Goal: Task Accomplishment & Management: Complete application form

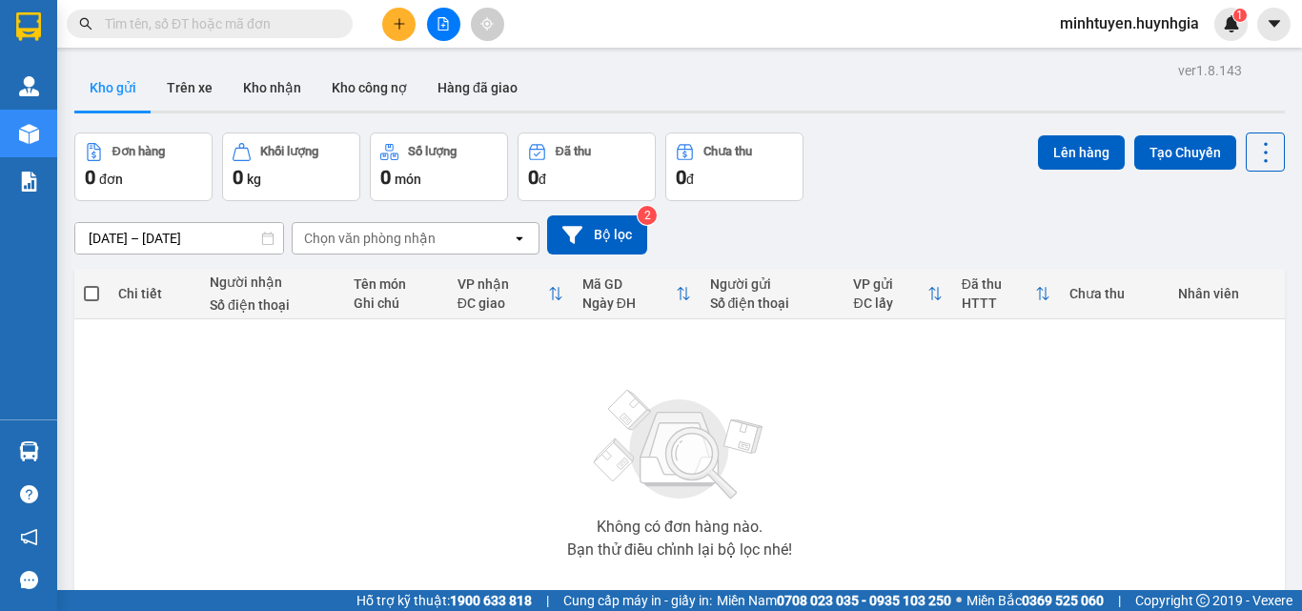
click at [582, 171] on div "0 đ" at bounding box center [586, 177] width 117 height 27
click at [398, 20] on icon "plus" at bounding box center [399, 23] width 13 height 13
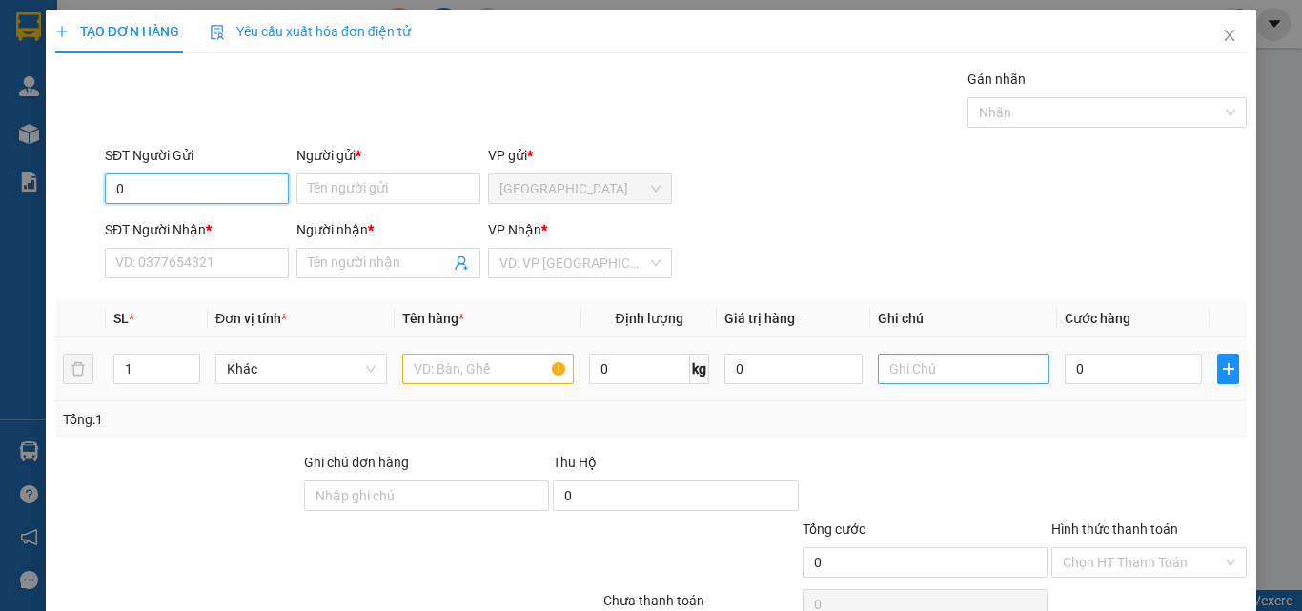
type input "0"
click at [913, 374] on input "text" at bounding box center [964, 369] width 172 height 31
type input "0"
click at [261, 199] on input "0" at bounding box center [197, 189] width 184 height 31
type input "0914037122"
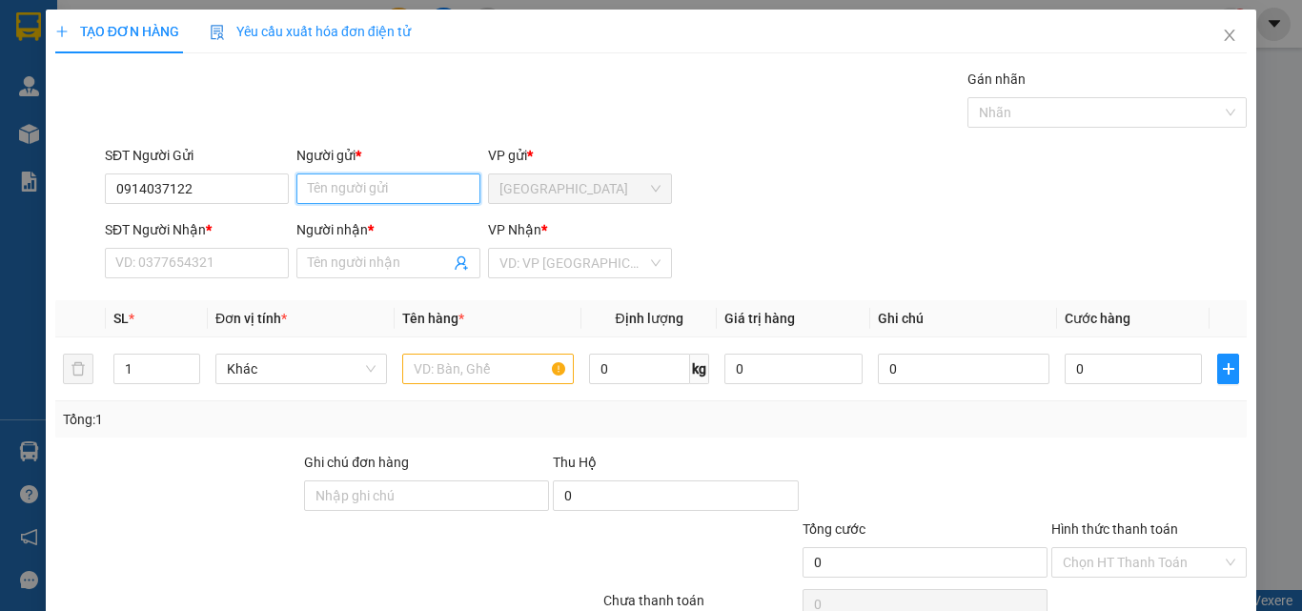
click at [372, 193] on input "Người gửi *" at bounding box center [388, 189] width 184 height 31
type input "h"
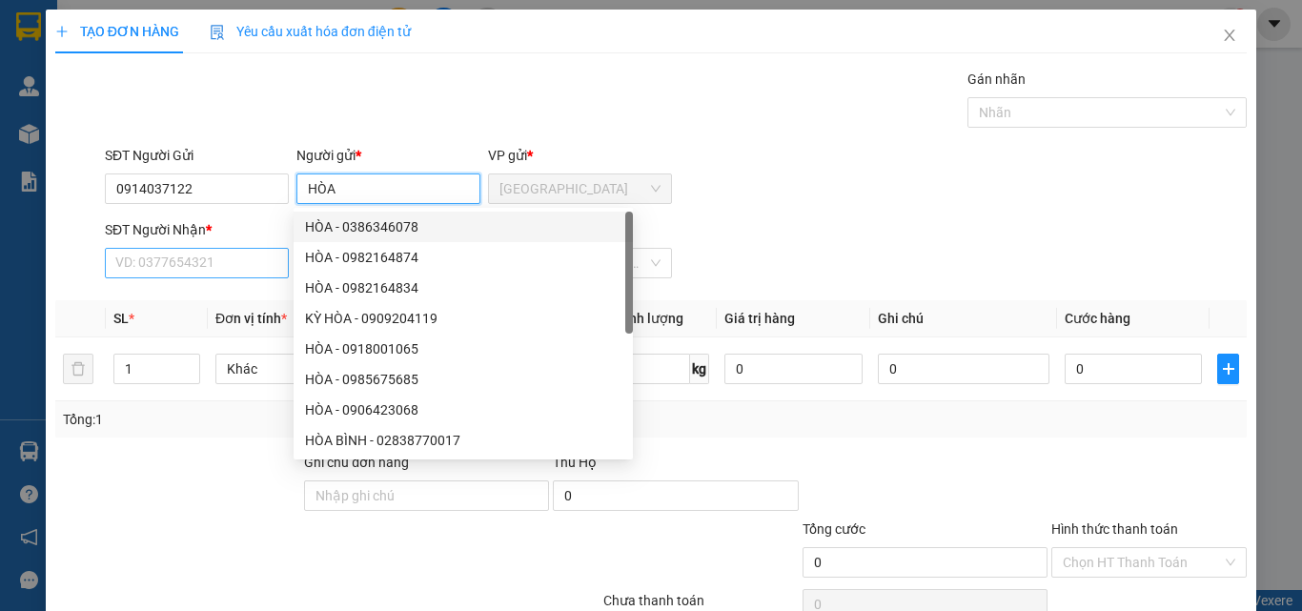
type input "HÒA"
click at [226, 259] on input "SĐT Người Nhận *" at bounding box center [197, 263] width 184 height 31
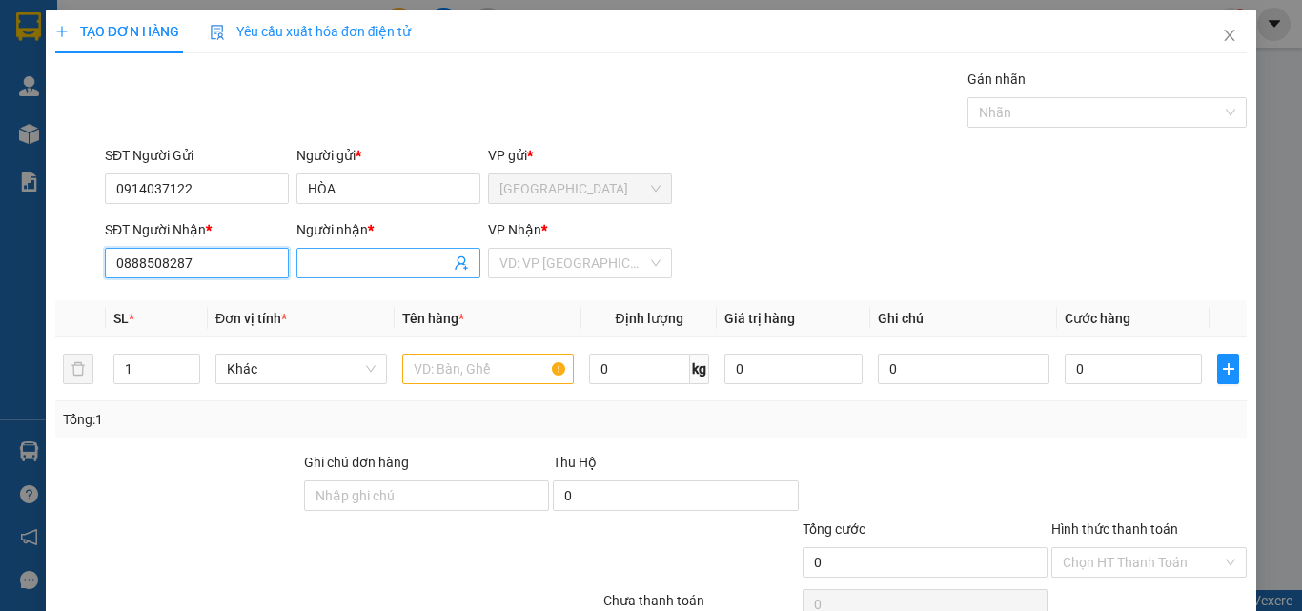
type input "0888508287"
click at [359, 267] on input "Người nhận *" at bounding box center [379, 263] width 142 height 21
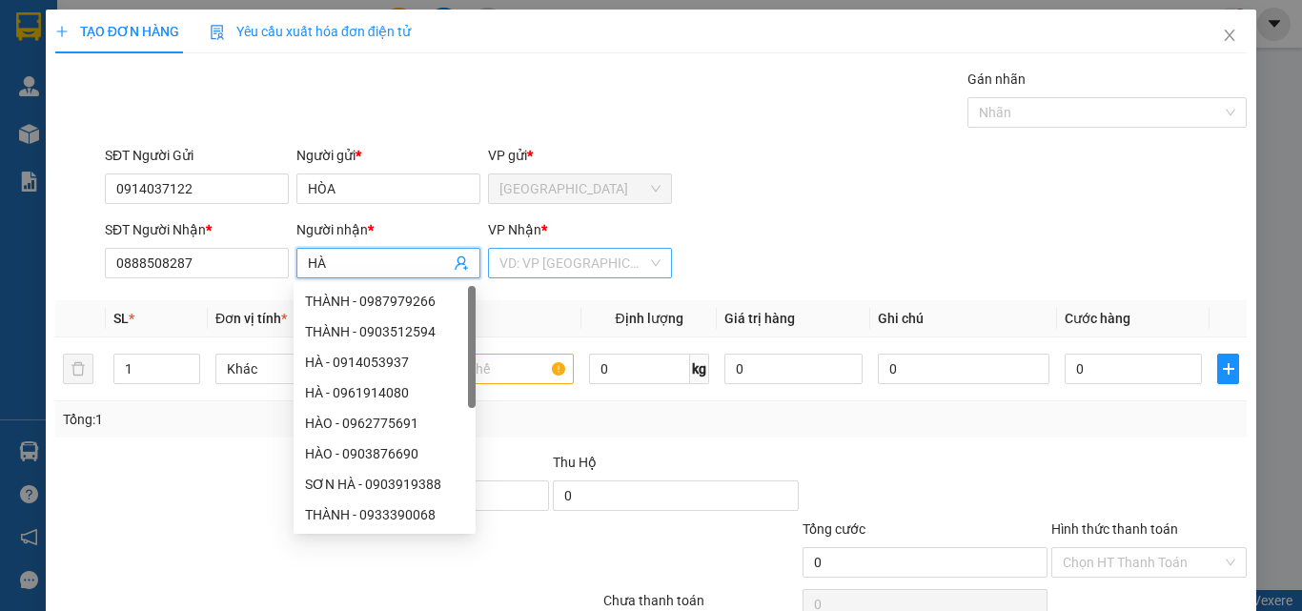
type input "HÀ"
click at [557, 265] on input "search" at bounding box center [574, 263] width 148 height 29
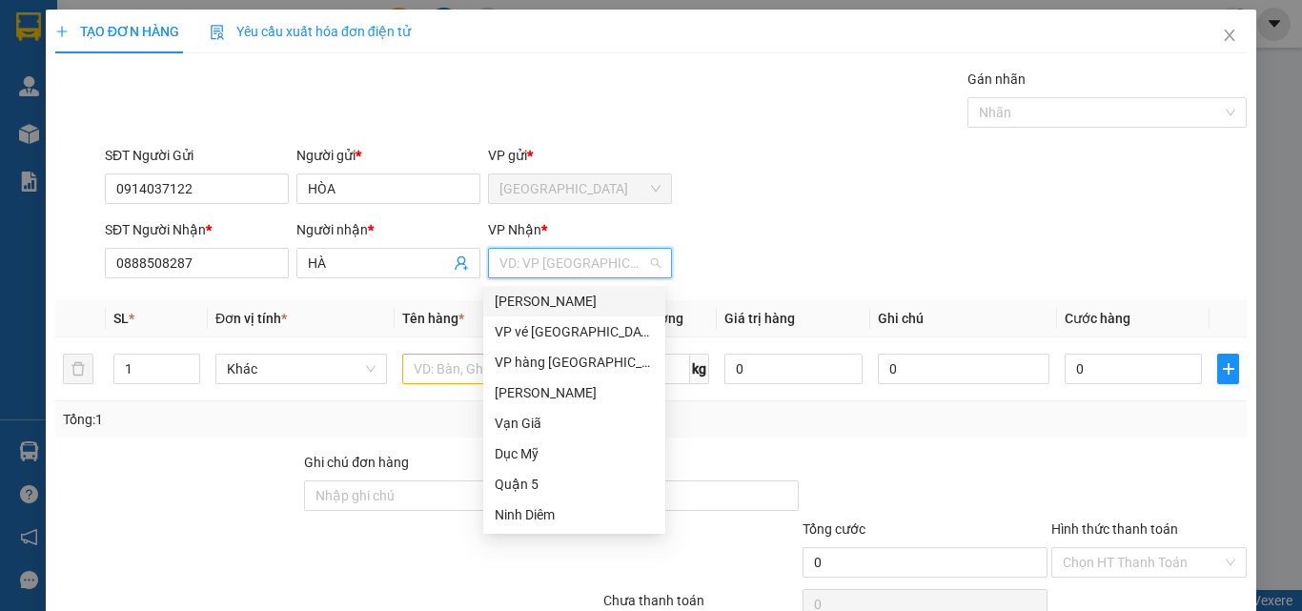
click at [578, 302] on div "[PERSON_NAME]" at bounding box center [574, 301] width 159 height 21
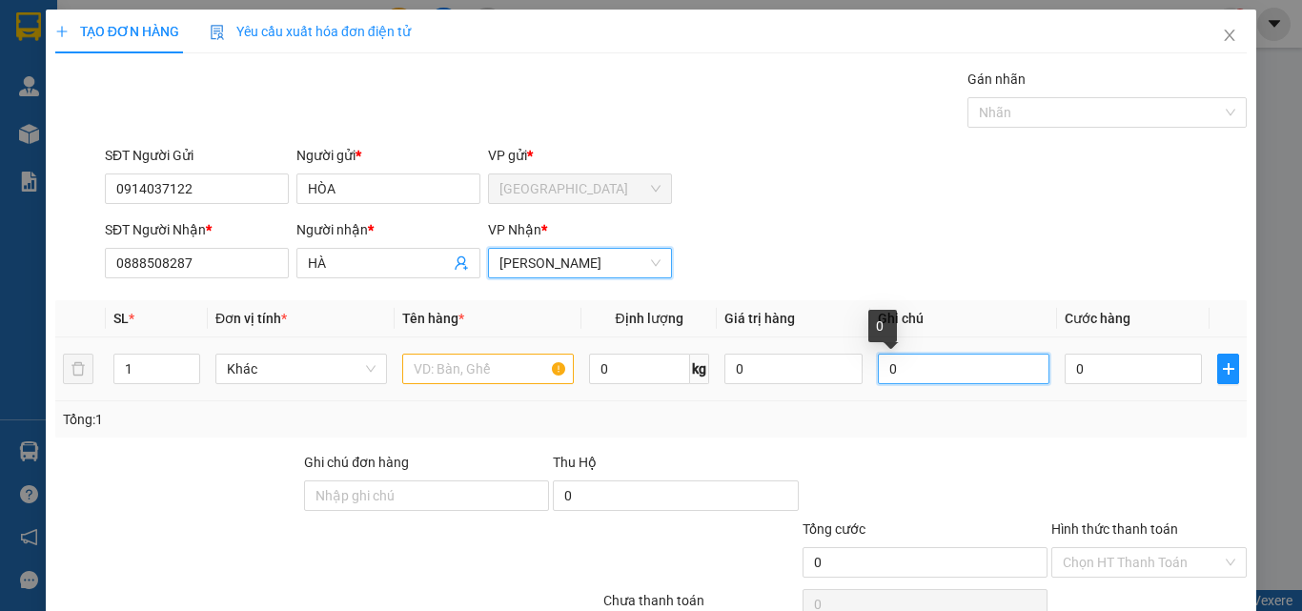
click at [898, 362] on input "0" at bounding box center [964, 369] width 172 height 31
click at [893, 371] on input "0" at bounding box center [964, 369] width 172 height 31
type input "SHIP TẬN NƠI"
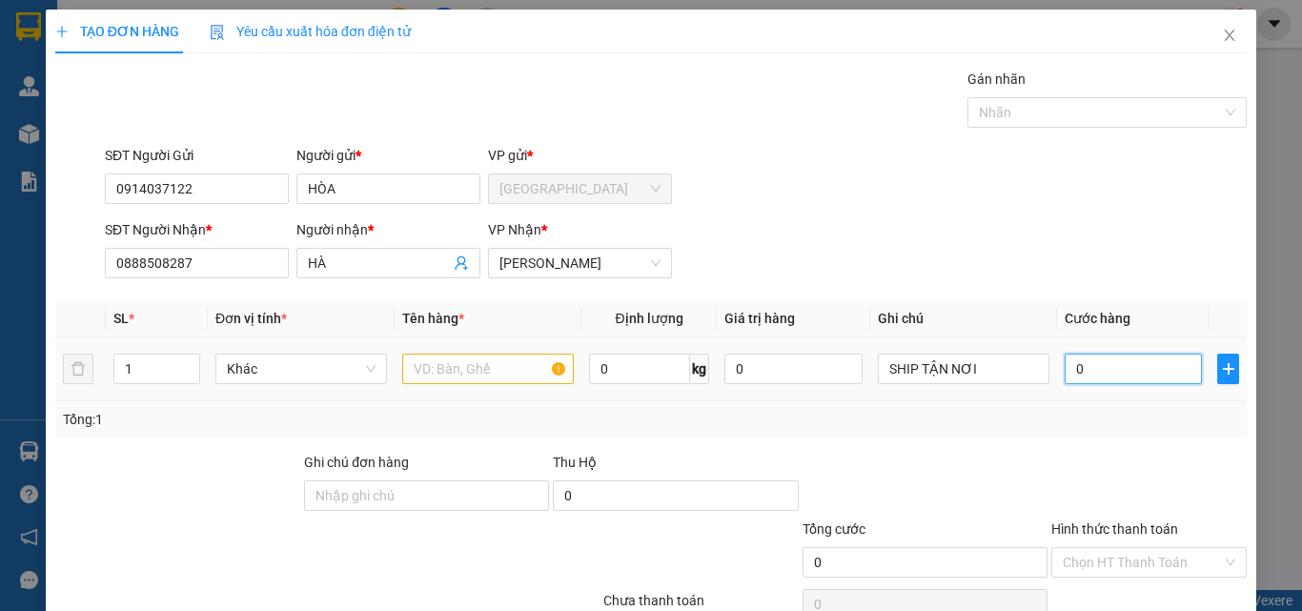
click at [1113, 376] on input "0" at bounding box center [1133, 369] width 137 height 31
type input "5"
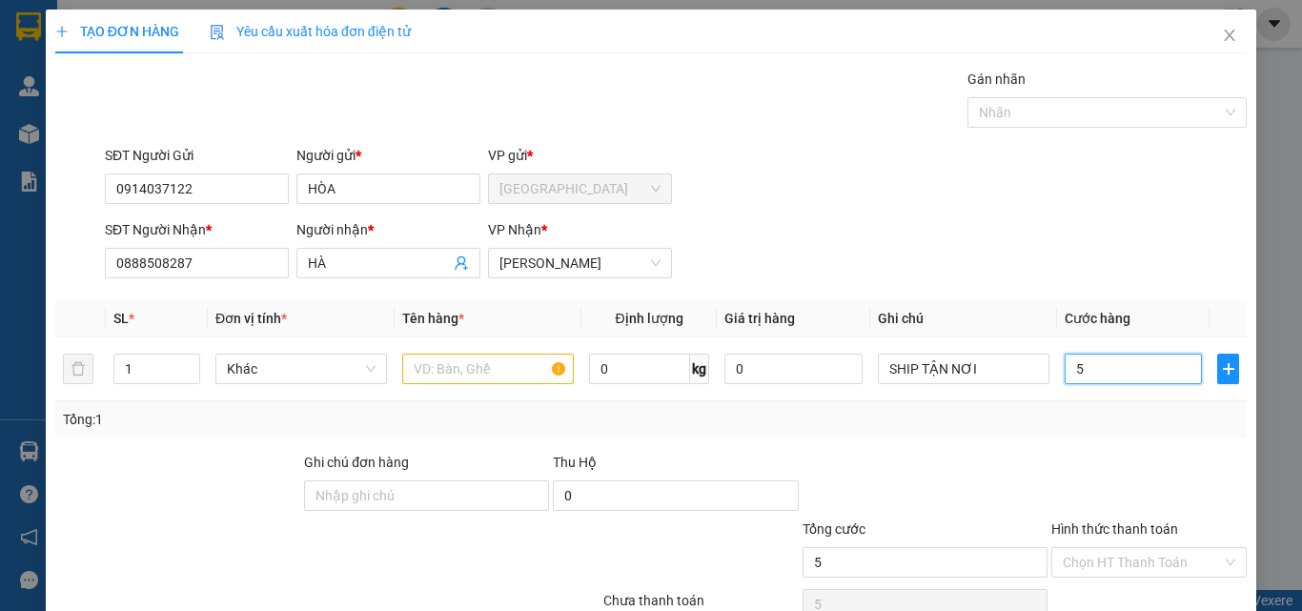
type input "50"
type input "50.000"
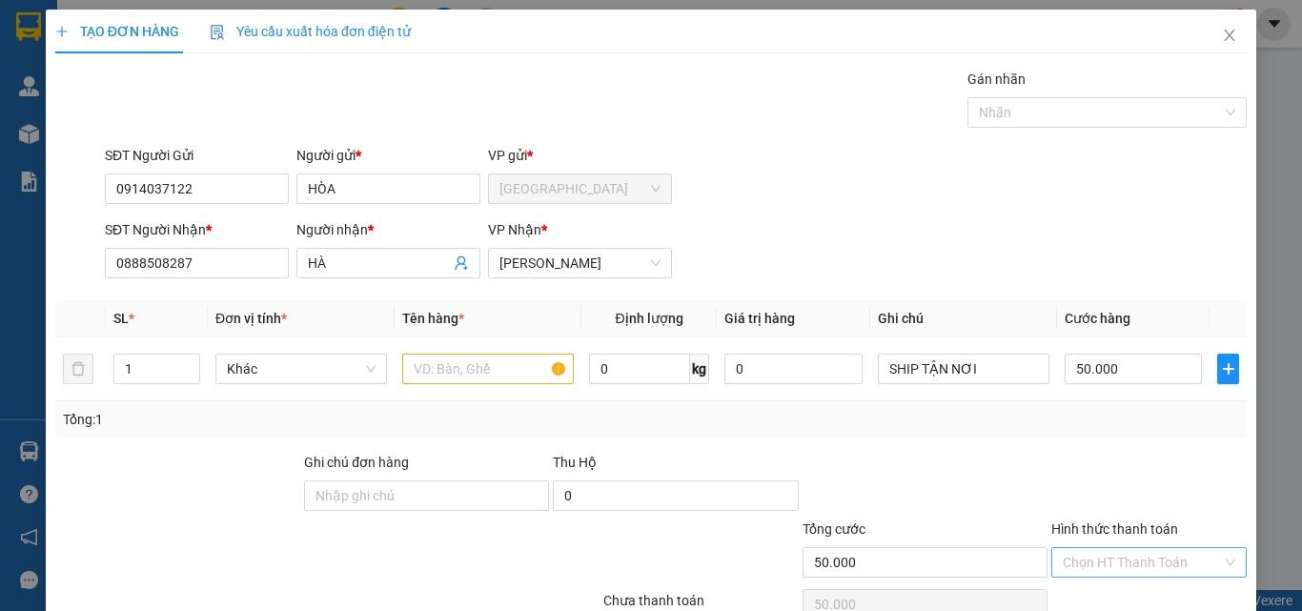
drag, startPoint x: 1114, startPoint y: 543, endPoint x: 1111, endPoint y: 553, distance: 10.3
click at [1114, 544] on div "Hình thức thanh toán" at bounding box center [1149, 533] width 195 height 29
click at [1111, 553] on input "Hình thức thanh toán" at bounding box center [1142, 562] width 159 height 29
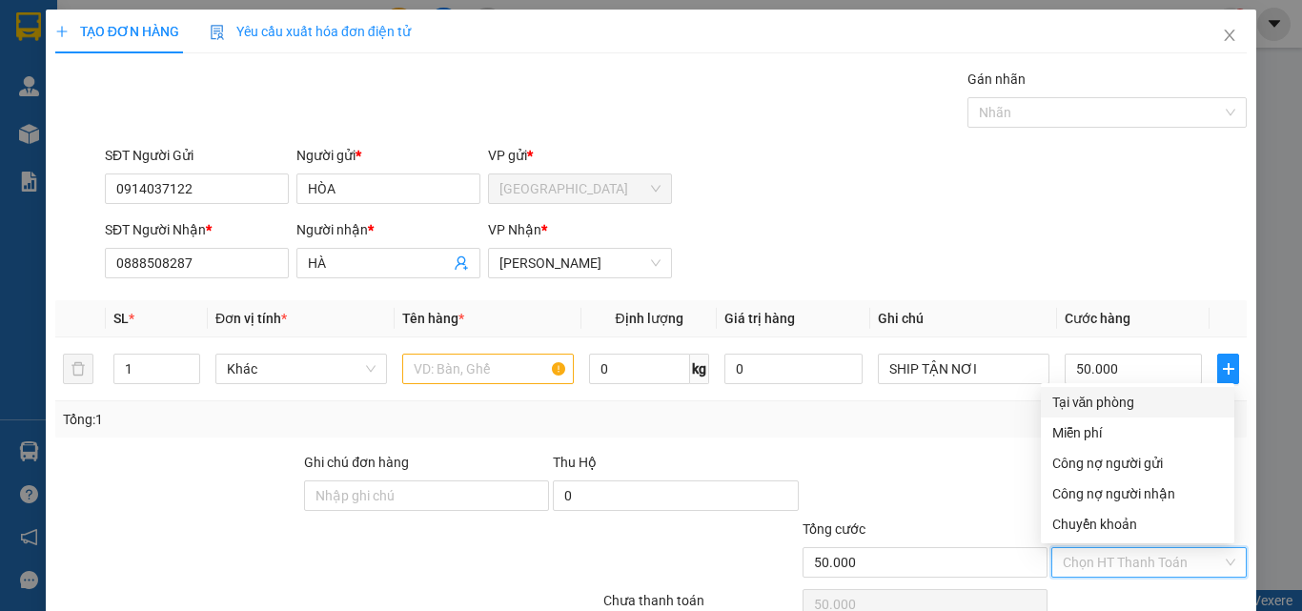
click at [1138, 396] on div "Tại văn phòng" at bounding box center [1137, 402] width 171 height 21
type input "0"
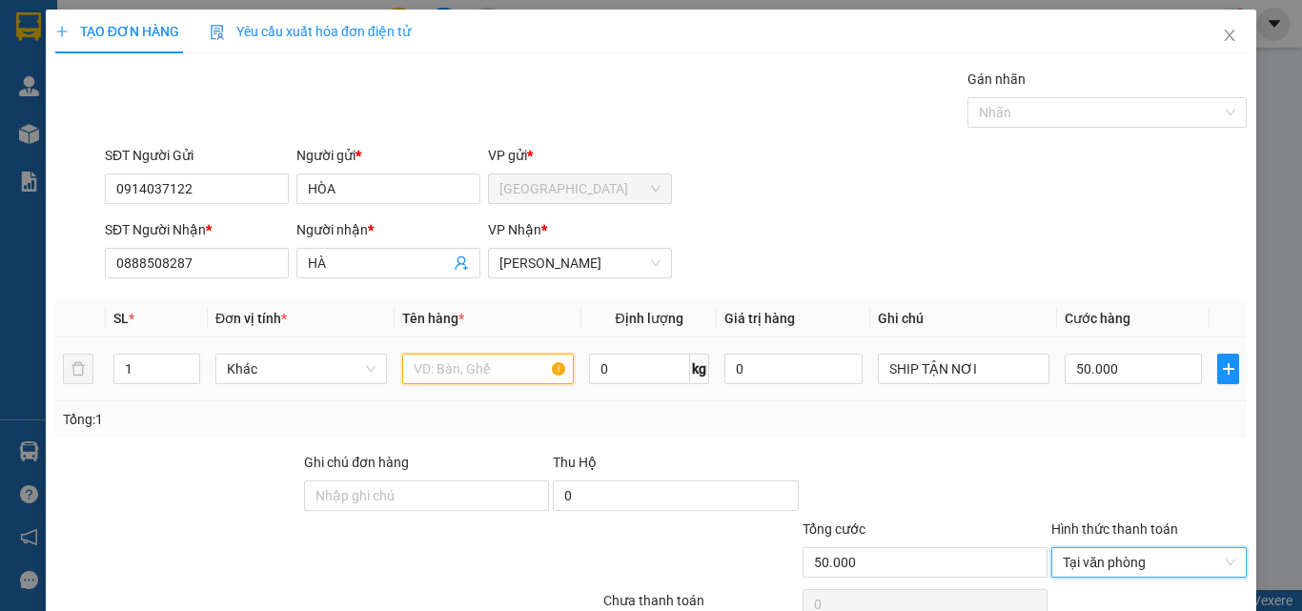
click at [458, 372] on input "text" at bounding box center [488, 369] width 172 height 31
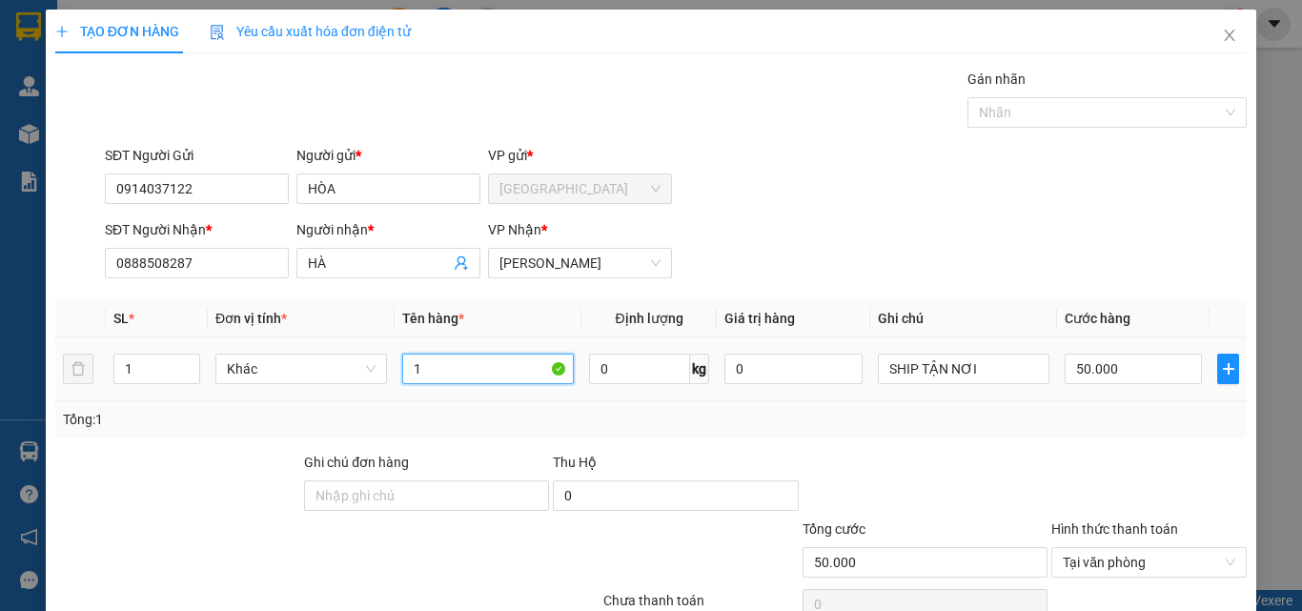
type input "1"
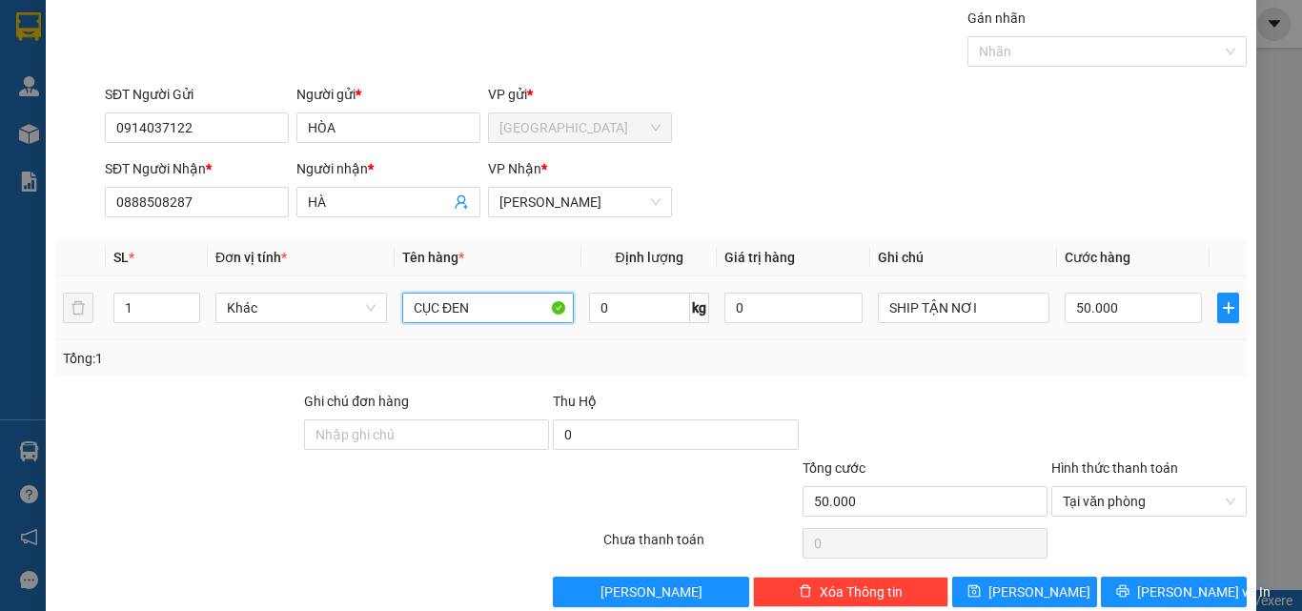
scroll to position [94, 0]
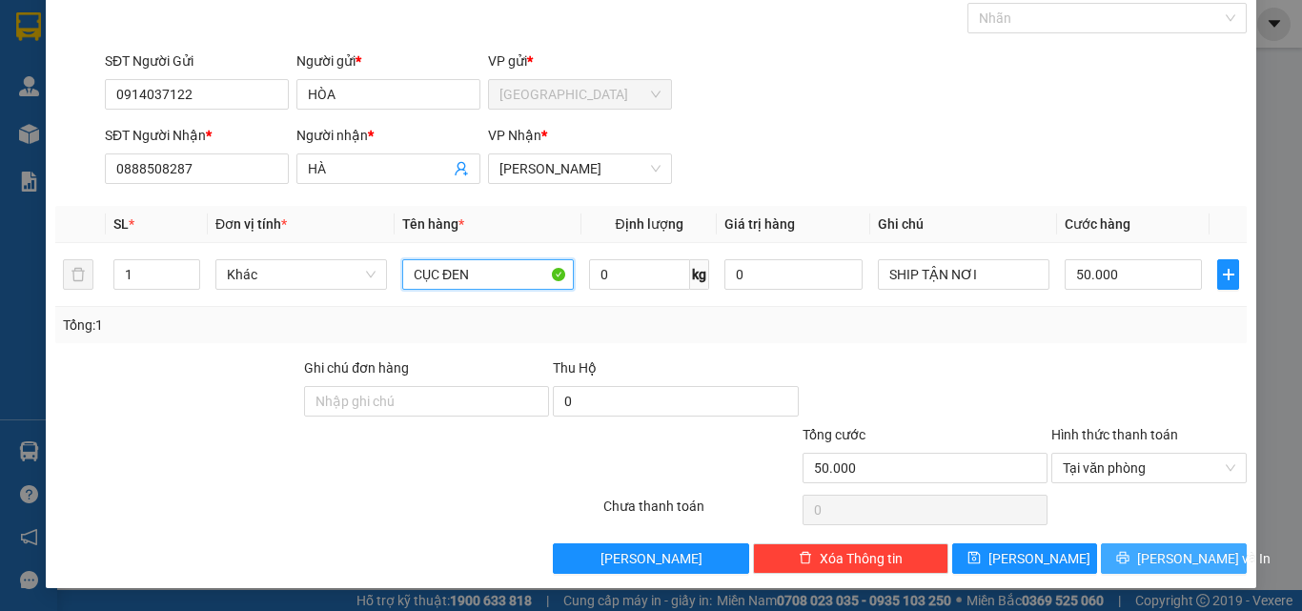
type input "CỤC ĐEN"
click at [1195, 564] on span "Lưu và In" at bounding box center [1203, 558] width 133 height 21
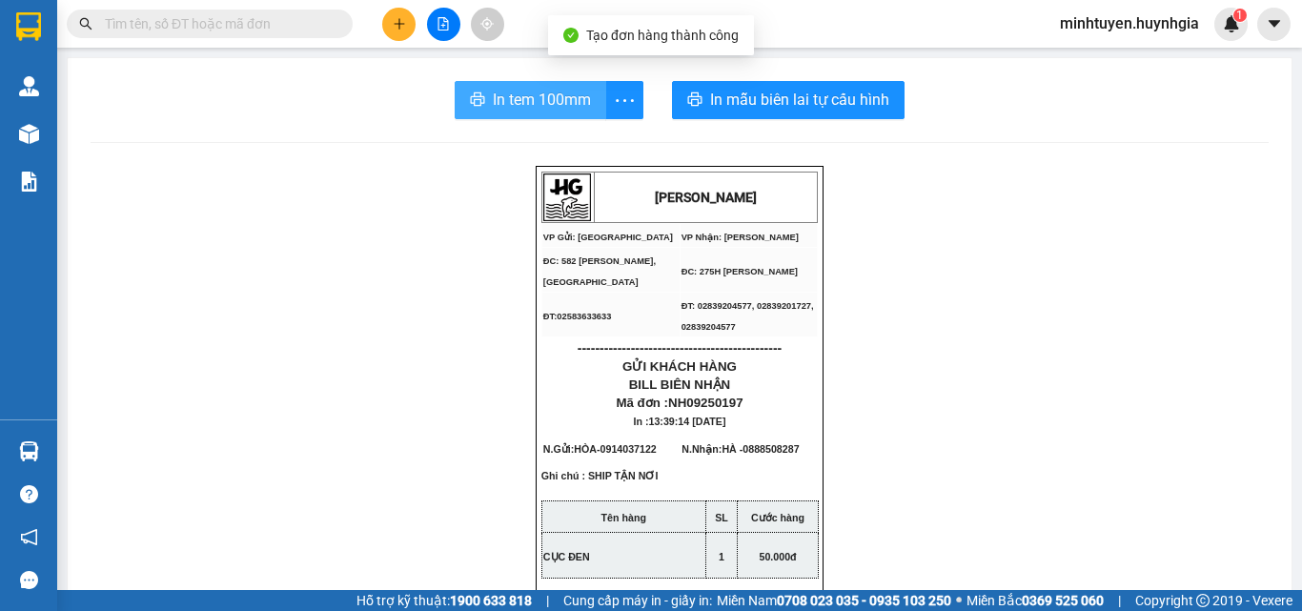
click at [582, 104] on span "In tem 100mm" at bounding box center [542, 100] width 98 height 24
click at [547, 106] on span "In tem 100mm" at bounding box center [542, 100] width 98 height 24
click at [525, 110] on span "In tem 100mm" at bounding box center [542, 100] width 98 height 24
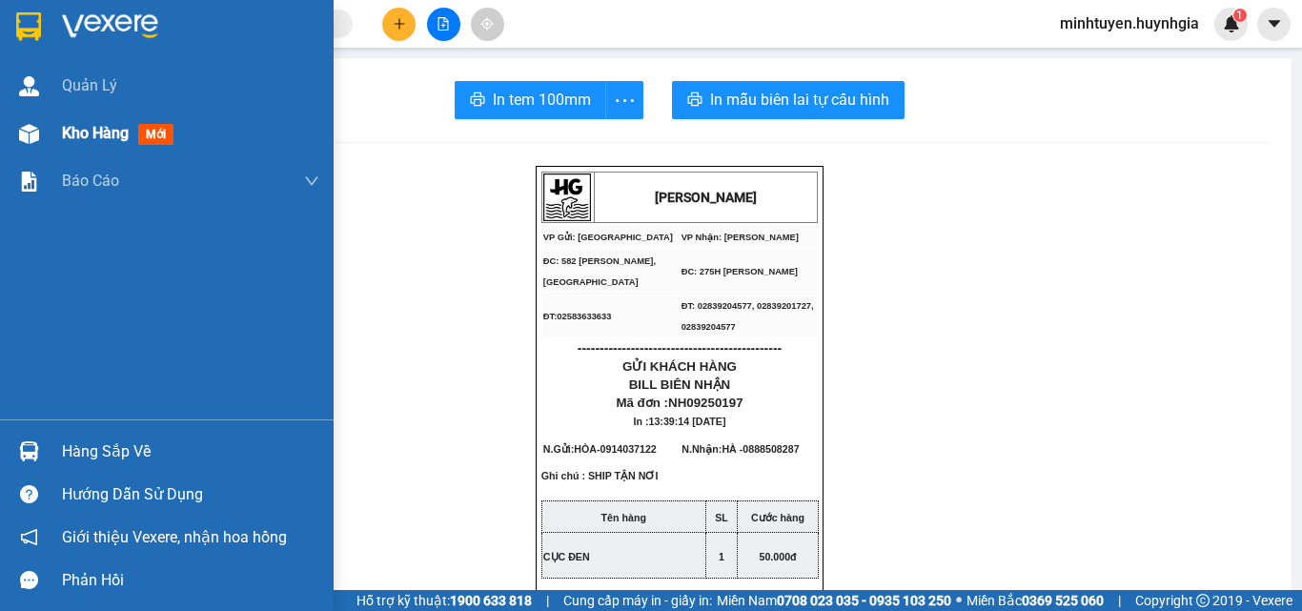
click at [47, 140] on div "Kho hàng mới" at bounding box center [167, 134] width 334 height 48
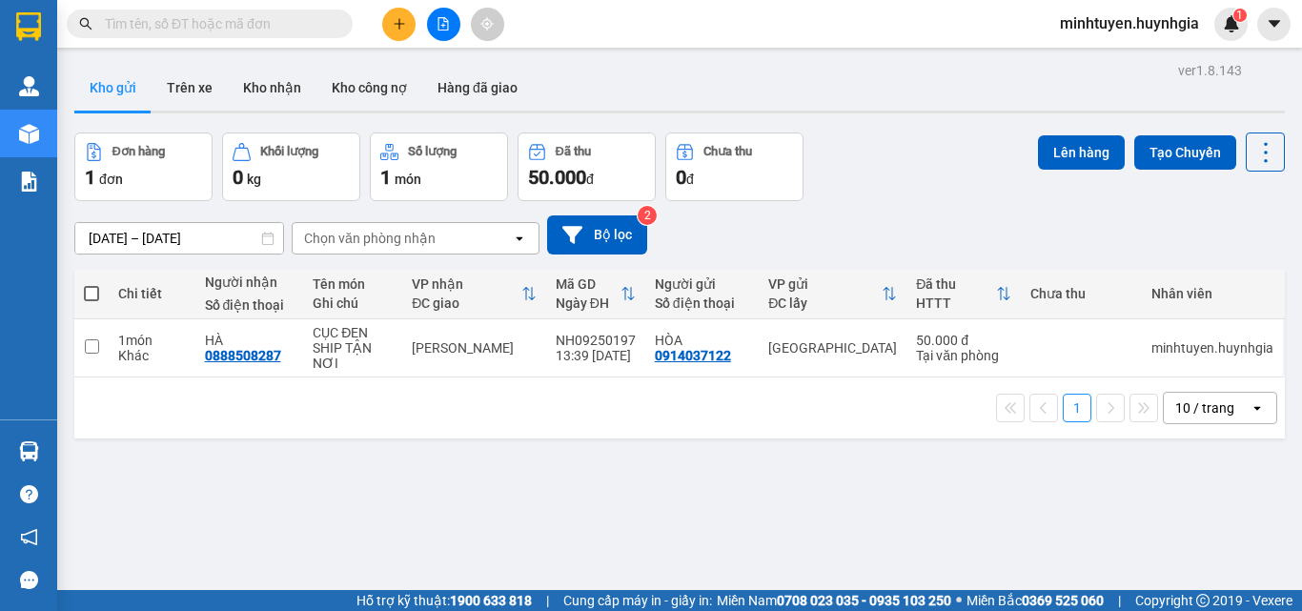
click at [395, 34] on button at bounding box center [398, 24] width 33 height 33
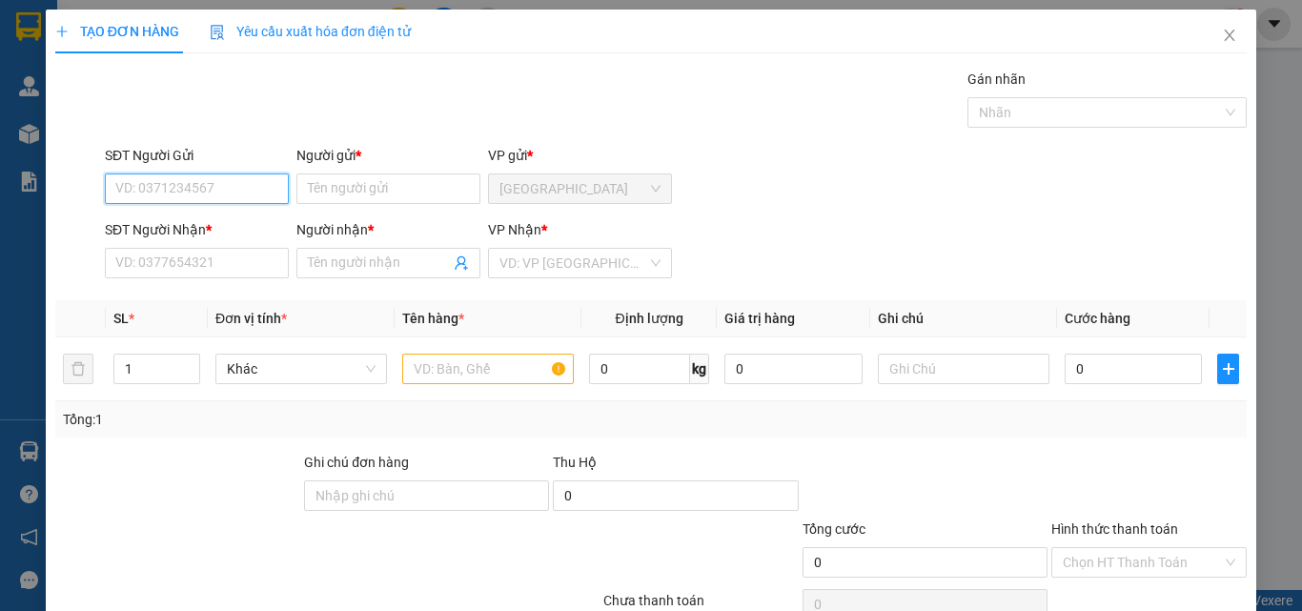
click at [243, 194] on input "SĐT Người Gửi" at bounding box center [197, 189] width 184 height 31
paste input "0388522860"
type input "0388522860"
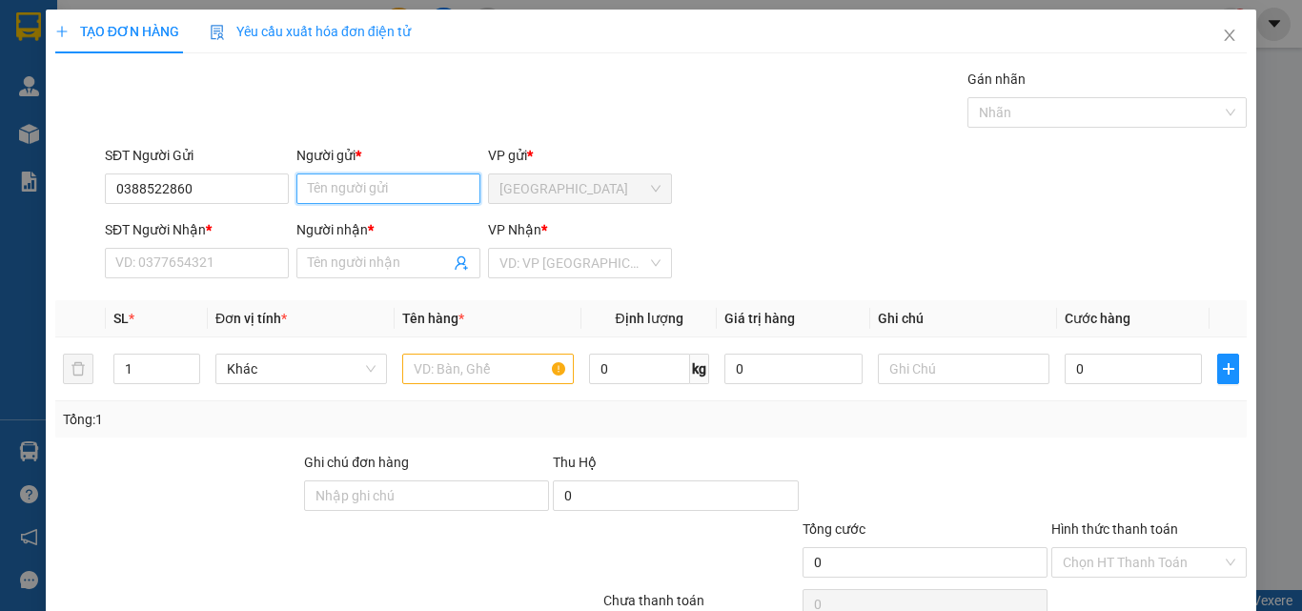
click at [401, 182] on input "Người gửi *" at bounding box center [388, 189] width 184 height 31
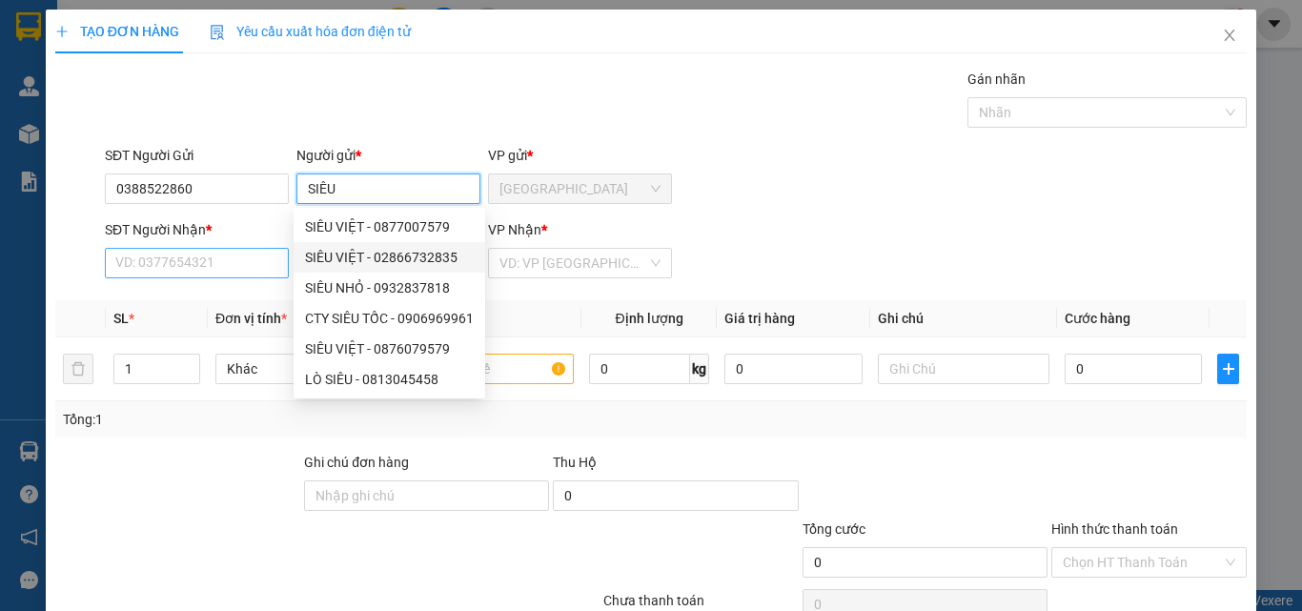
type input "SIÊU"
click at [254, 270] on input "SĐT Người Nhận *" at bounding box center [197, 263] width 184 height 31
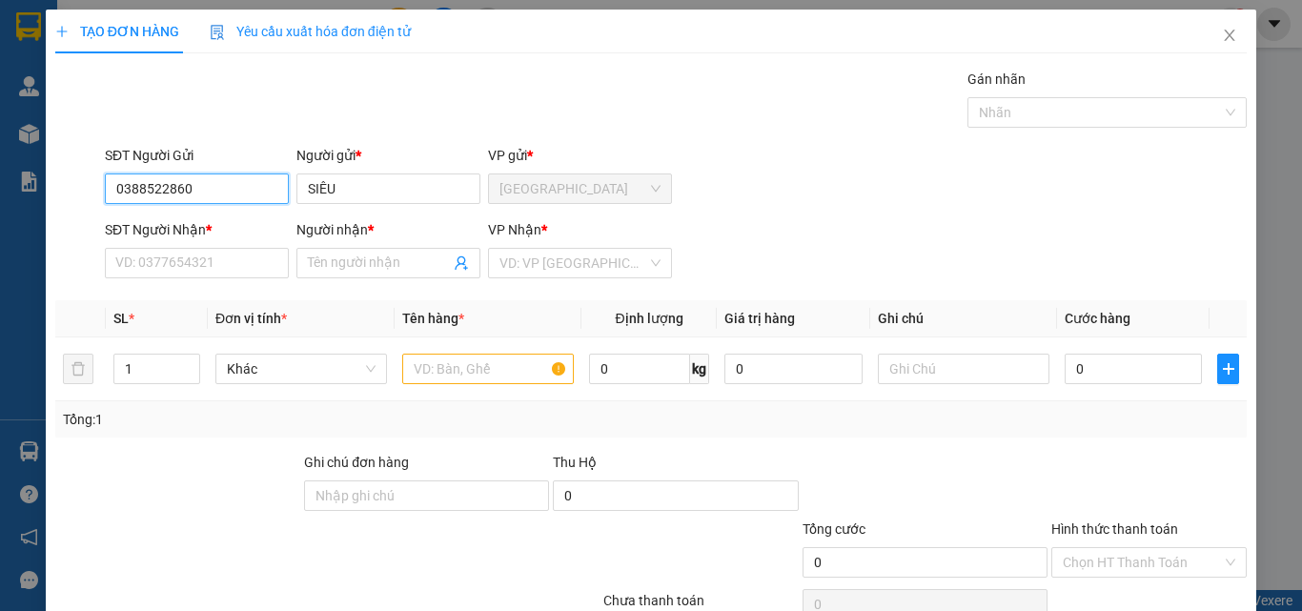
drag, startPoint x: 119, startPoint y: 183, endPoint x: 191, endPoint y: 199, distance: 73.3
click at [191, 199] on input "0388522860" at bounding box center [197, 189] width 184 height 31
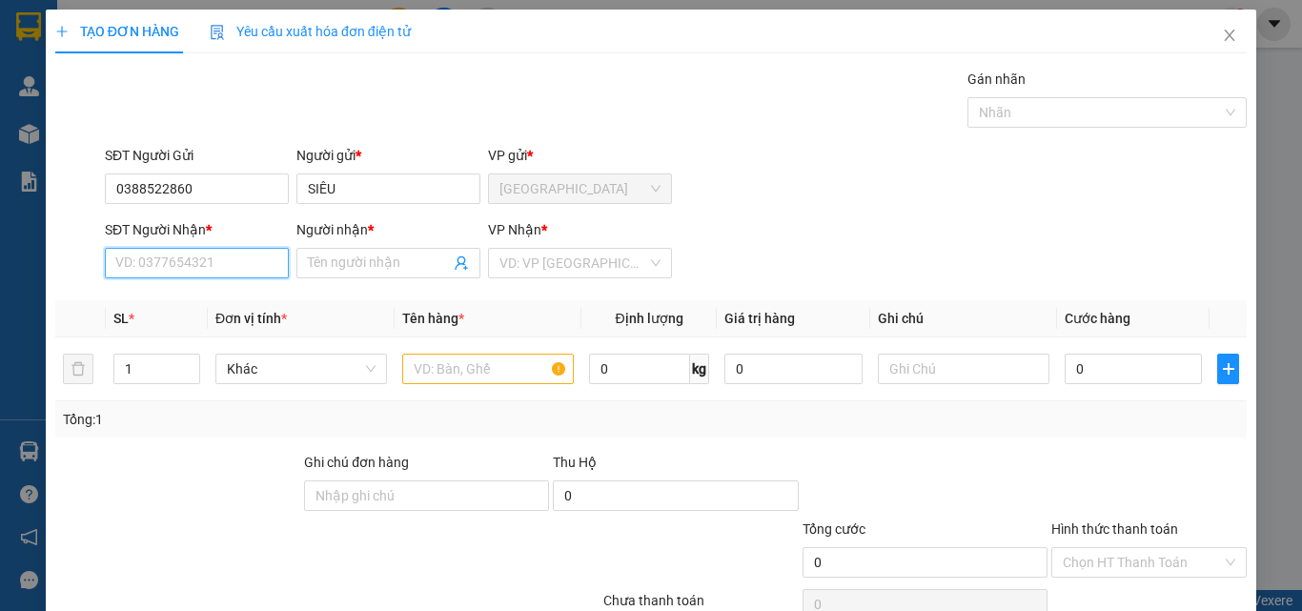
click at [139, 267] on input "SĐT Người Nhận *" at bounding box center [197, 263] width 184 height 31
paste input "0388522860"
type input "0388522860"
click at [354, 257] on input "Người nhận *" at bounding box center [379, 263] width 142 height 21
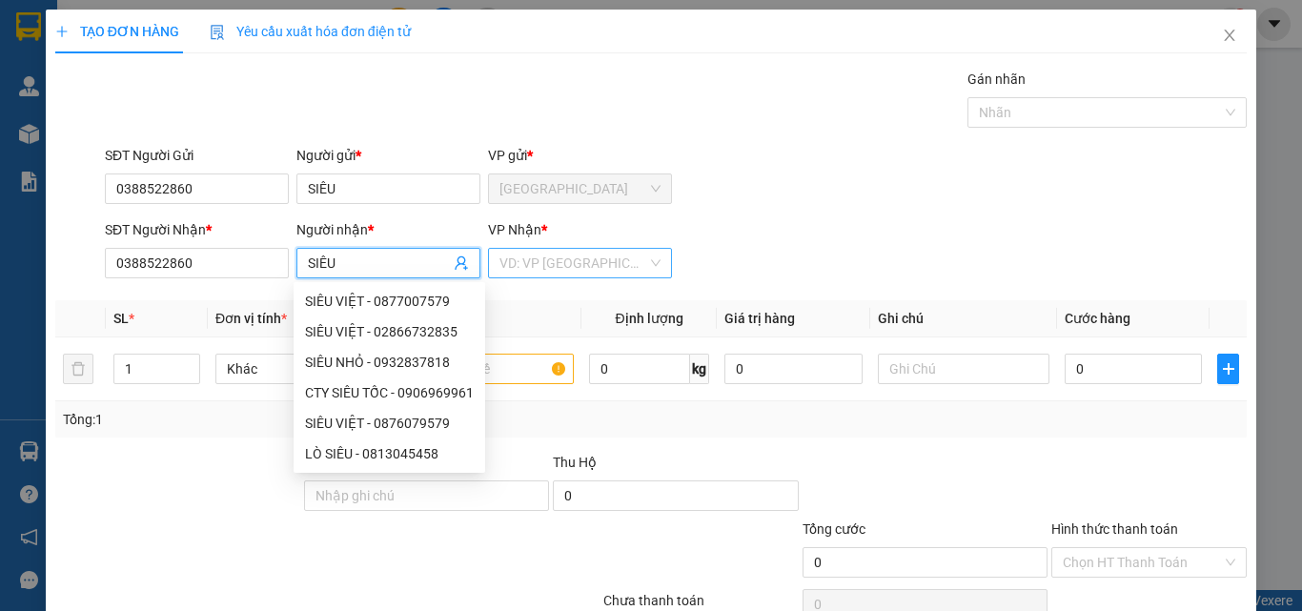
type input "SIÊU"
click at [530, 274] on input "search" at bounding box center [574, 263] width 148 height 29
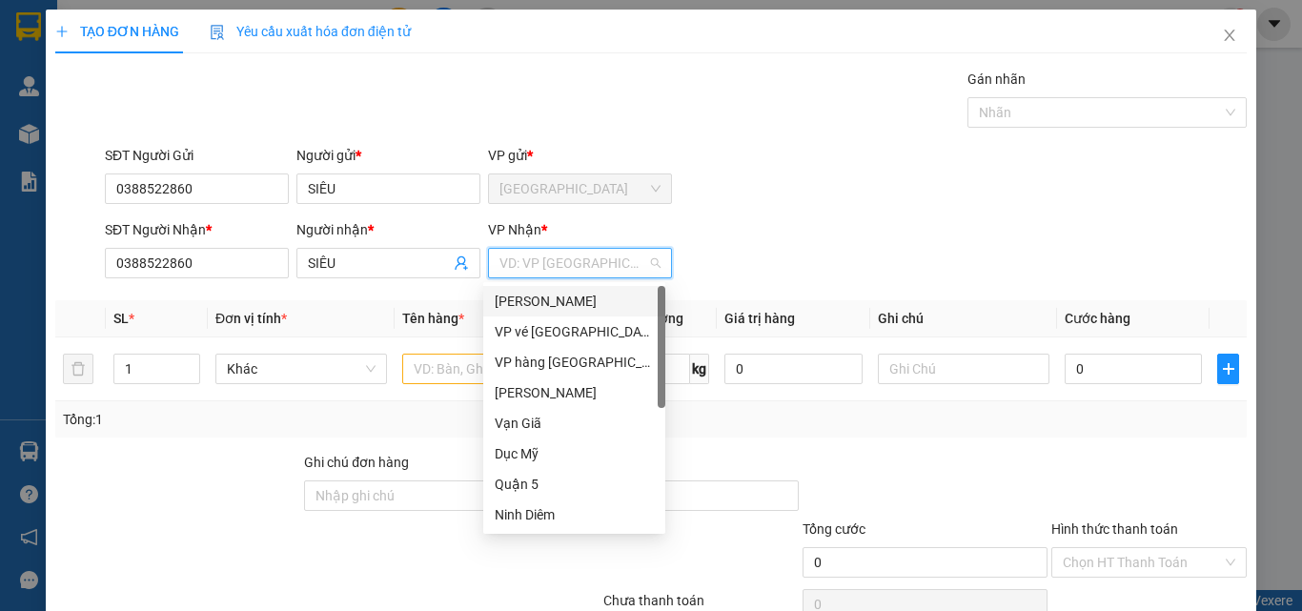
click at [515, 291] on div "[PERSON_NAME]" at bounding box center [574, 301] width 159 height 21
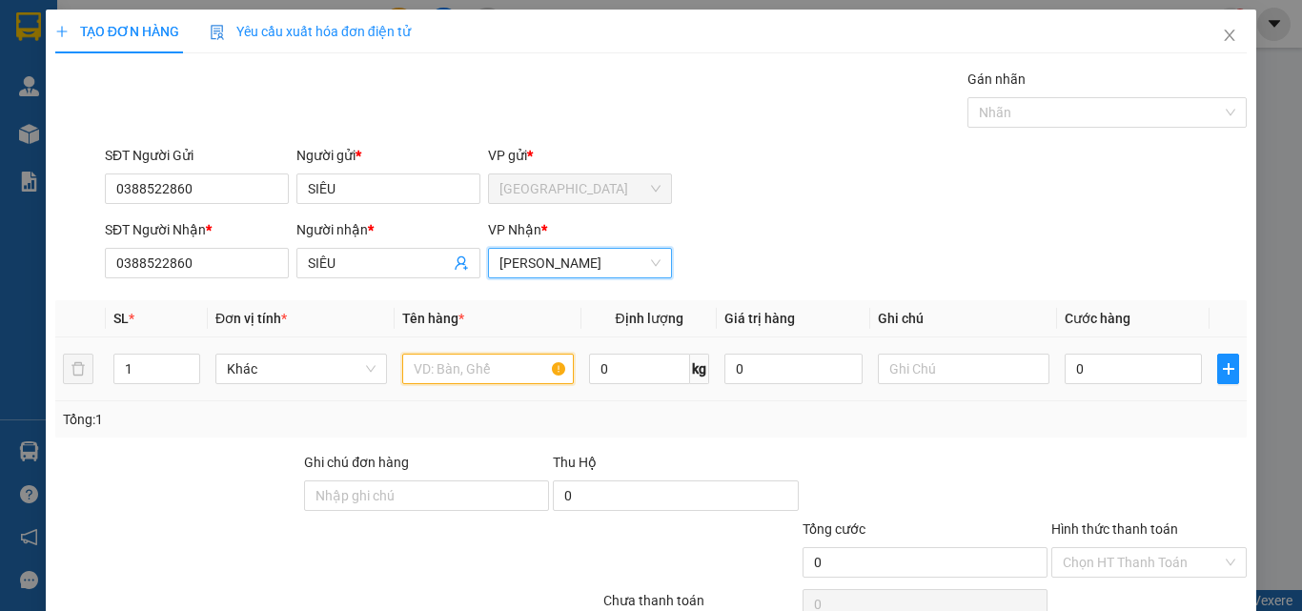
click at [441, 364] on input "text" at bounding box center [488, 369] width 172 height 31
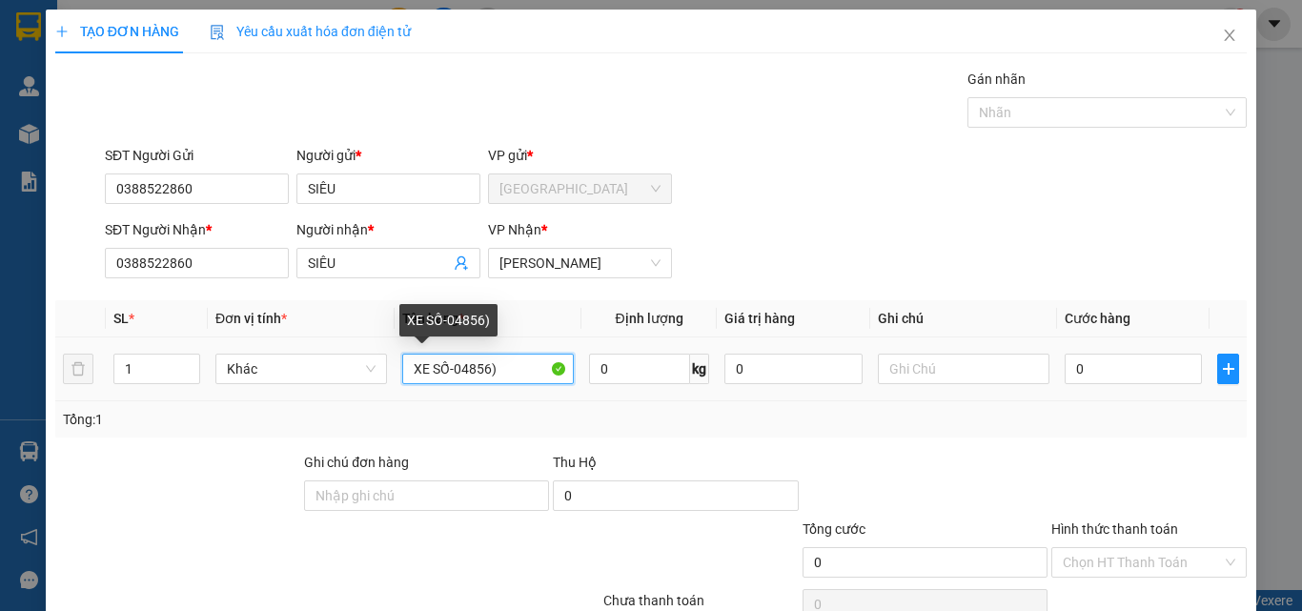
click at [449, 363] on input "XE SỐ-04856)" at bounding box center [488, 369] width 172 height 31
type input "XE SỐ-(04856)"
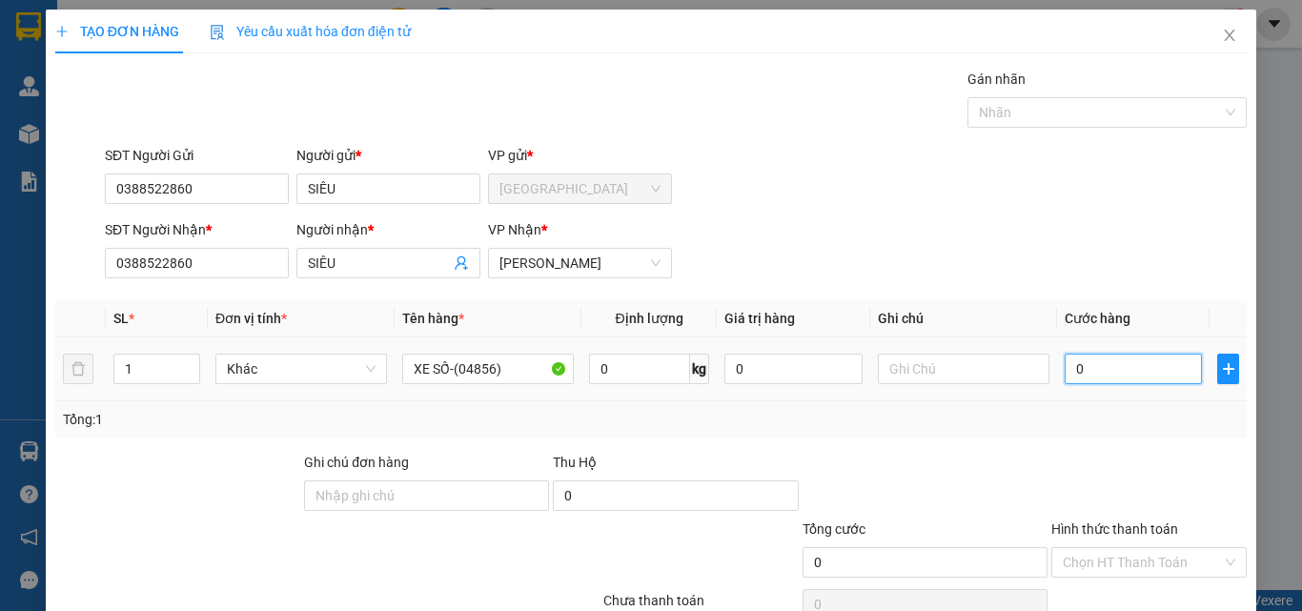
click at [1146, 375] on input "0" at bounding box center [1133, 369] width 137 height 31
type input "3"
type input "35"
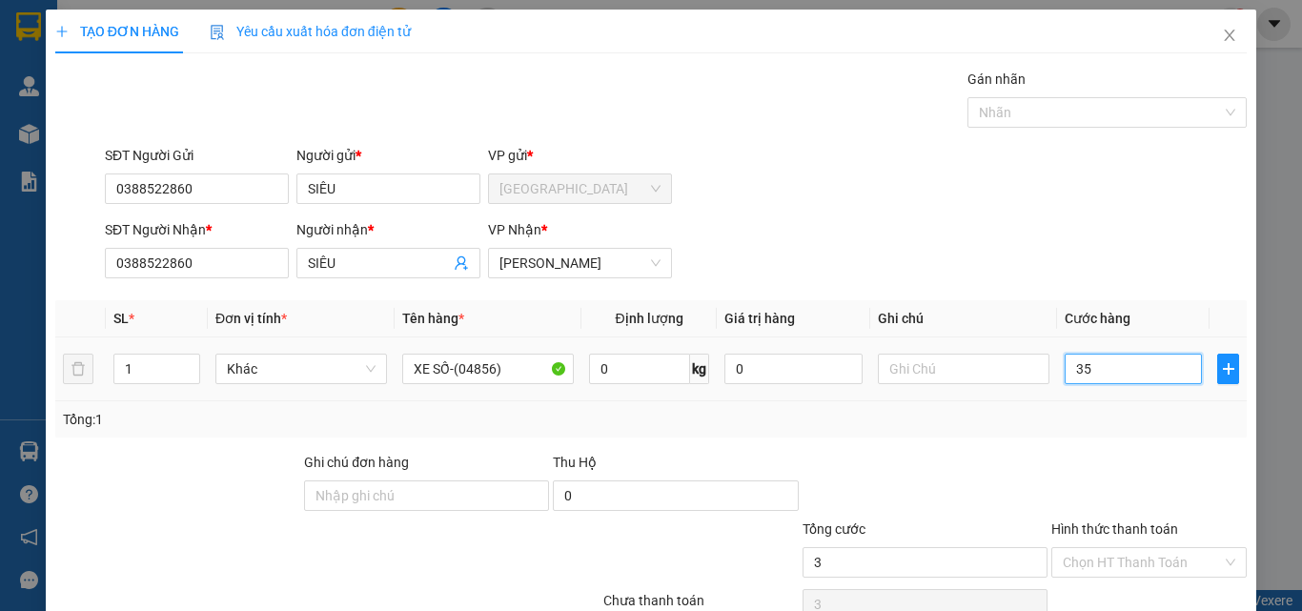
type input "35"
type input "350"
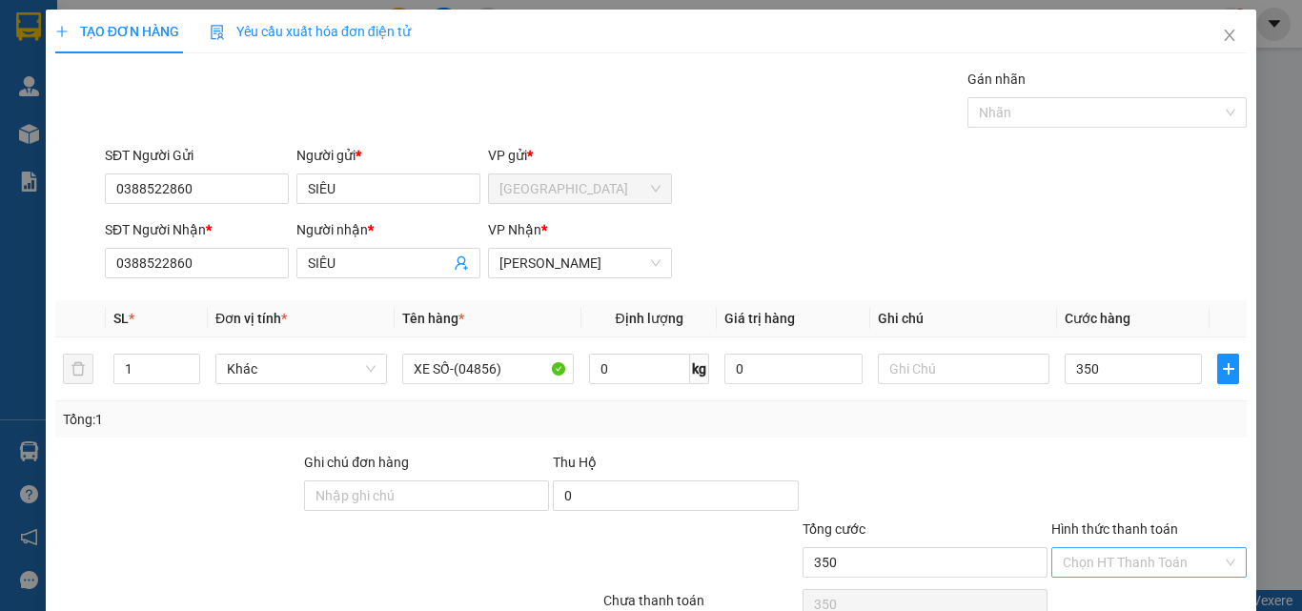
type input "350.000"
drag, startPoint x: 1073, startPoint y: 566, endPoint x: 1079, endPoint y: 536, distance: 31.0
click at [1073, 565] on input "Hình thức thanh toán" at bounding box center [1142, 562] width 159 height 29
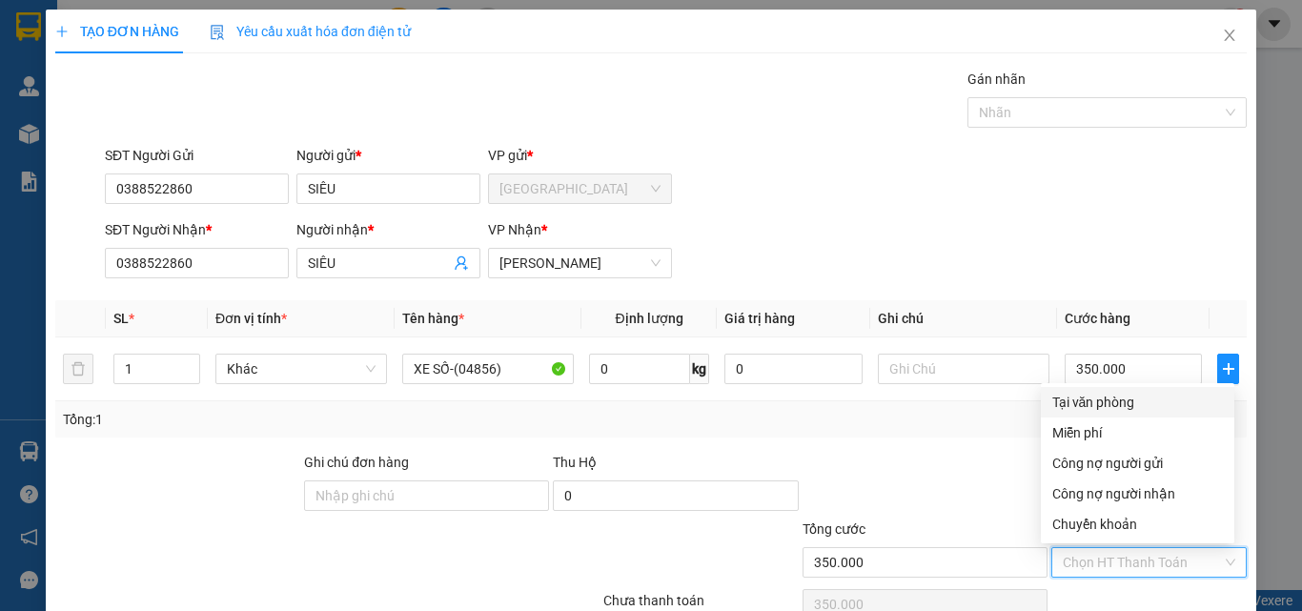
click at [1120, 401] on div "Tại văn phòng" at bounding box center [1137, 402] width 171 height 21
type input "0"
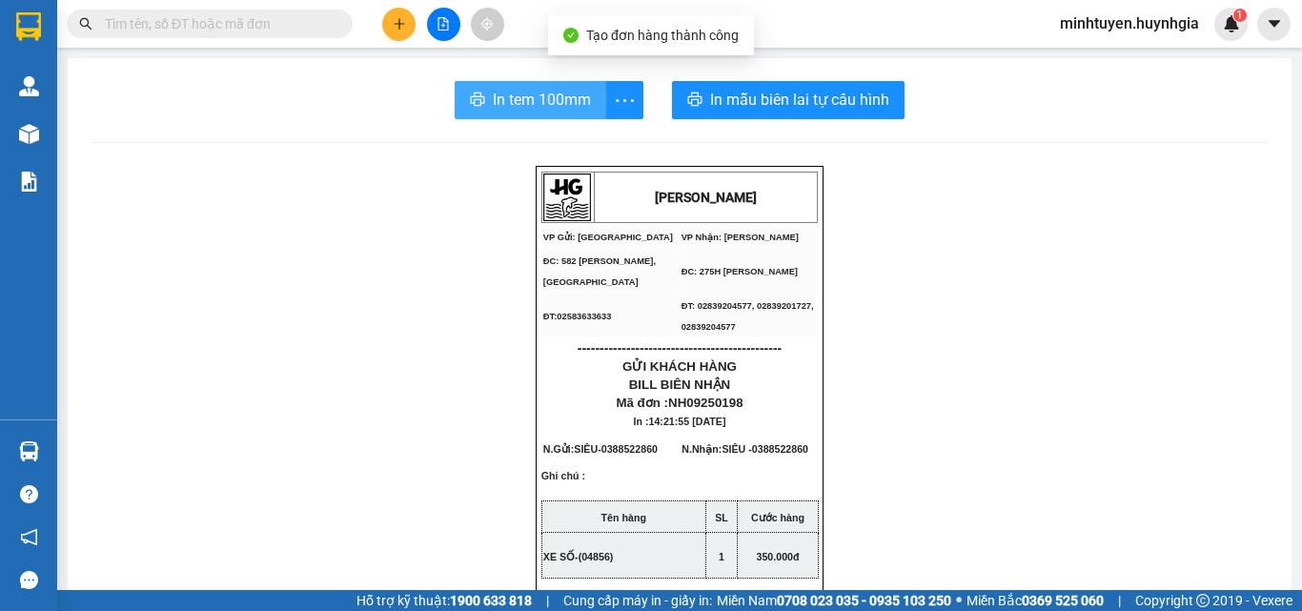
click at [557, 107] on span "In tem 100mm" at bounding box center [542, 100] width 98 height 24
click at [566, 93] on span "In tem 100mm" at bounding box center [542, 100] width 98 height 24
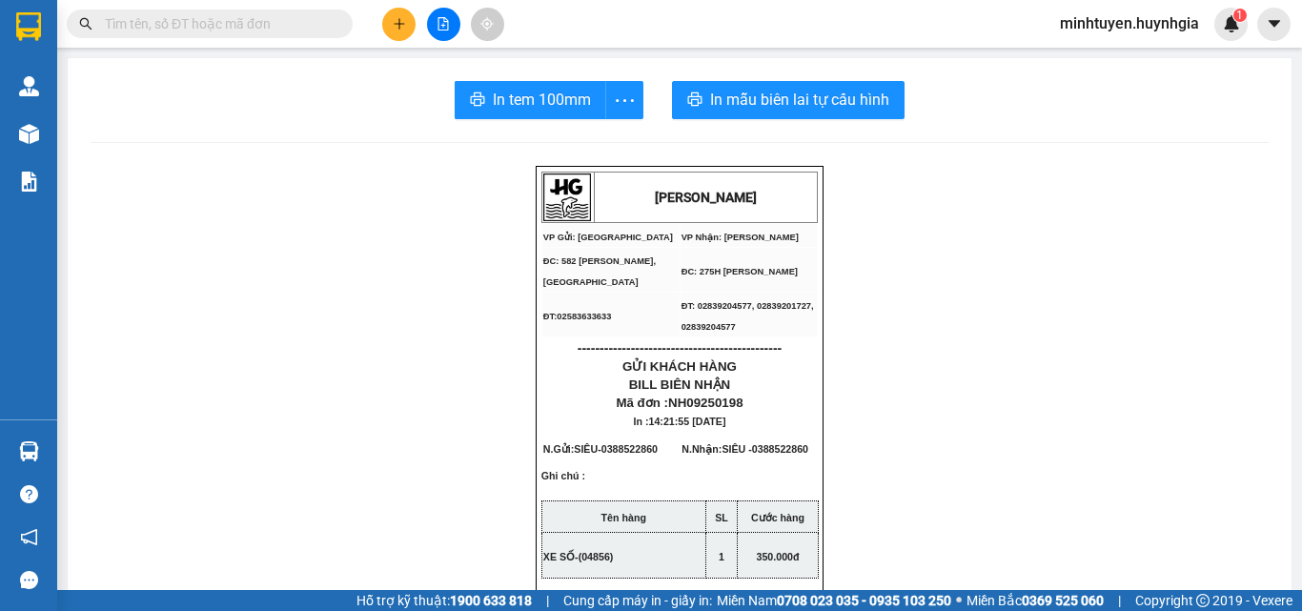
click at [1143, 15] on span "minhtuyen.huynhgia" at bounding box center [1130, 23] width 170 height 24
click at [1114, 62] on span "Đăng xuất" at bounding box center [1137, 59] width 131 height 21
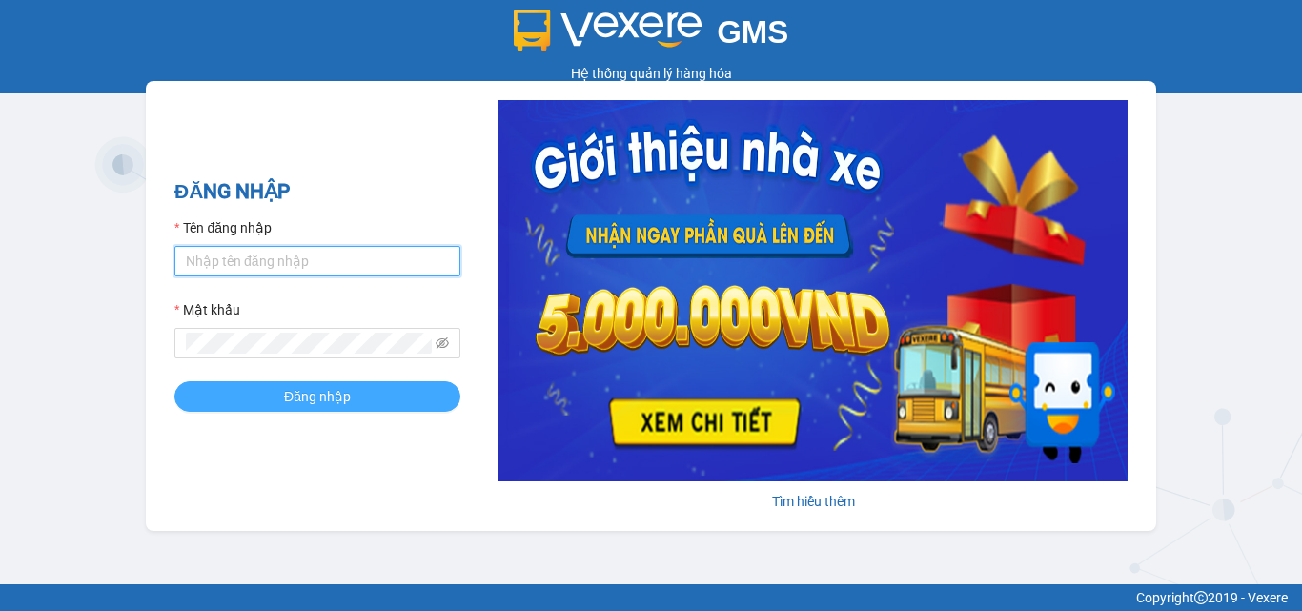
type input "chi.huynhgia"
click at [334, 395] on span "Đăng nhập" at bounding box center [317, 396] width 67 height 21
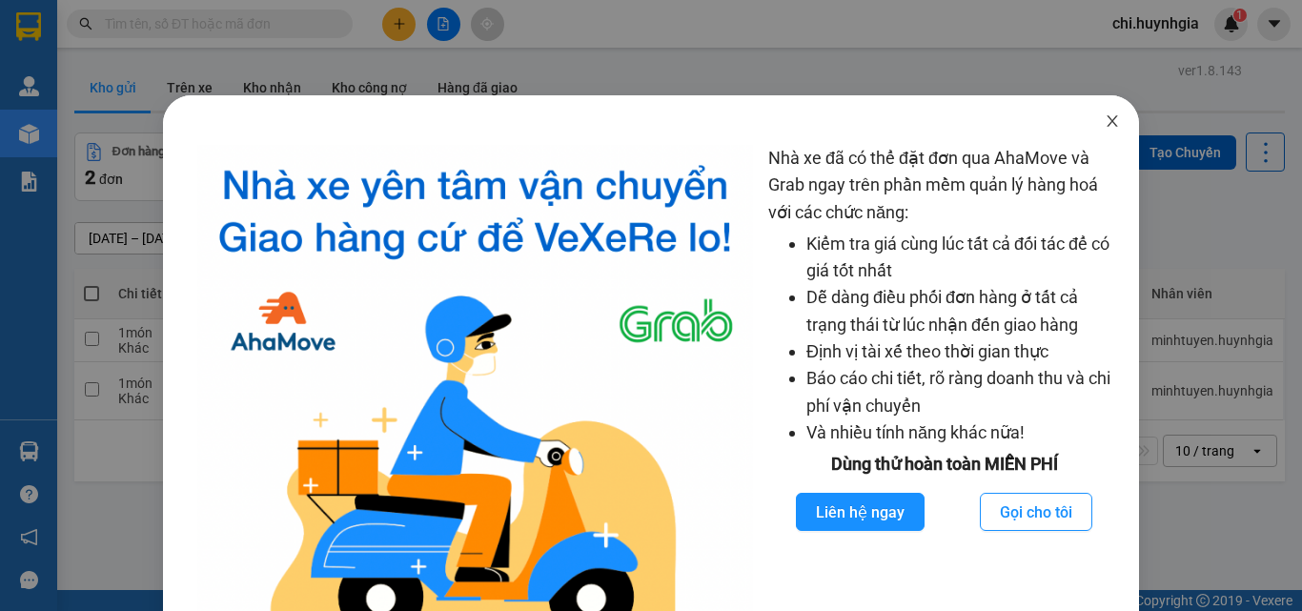
click at [1105, 117] on icon "close" at bounding box center [1112, 120] width 15 height 15
